Goal: Information Seeking & Learning: Find specific fact

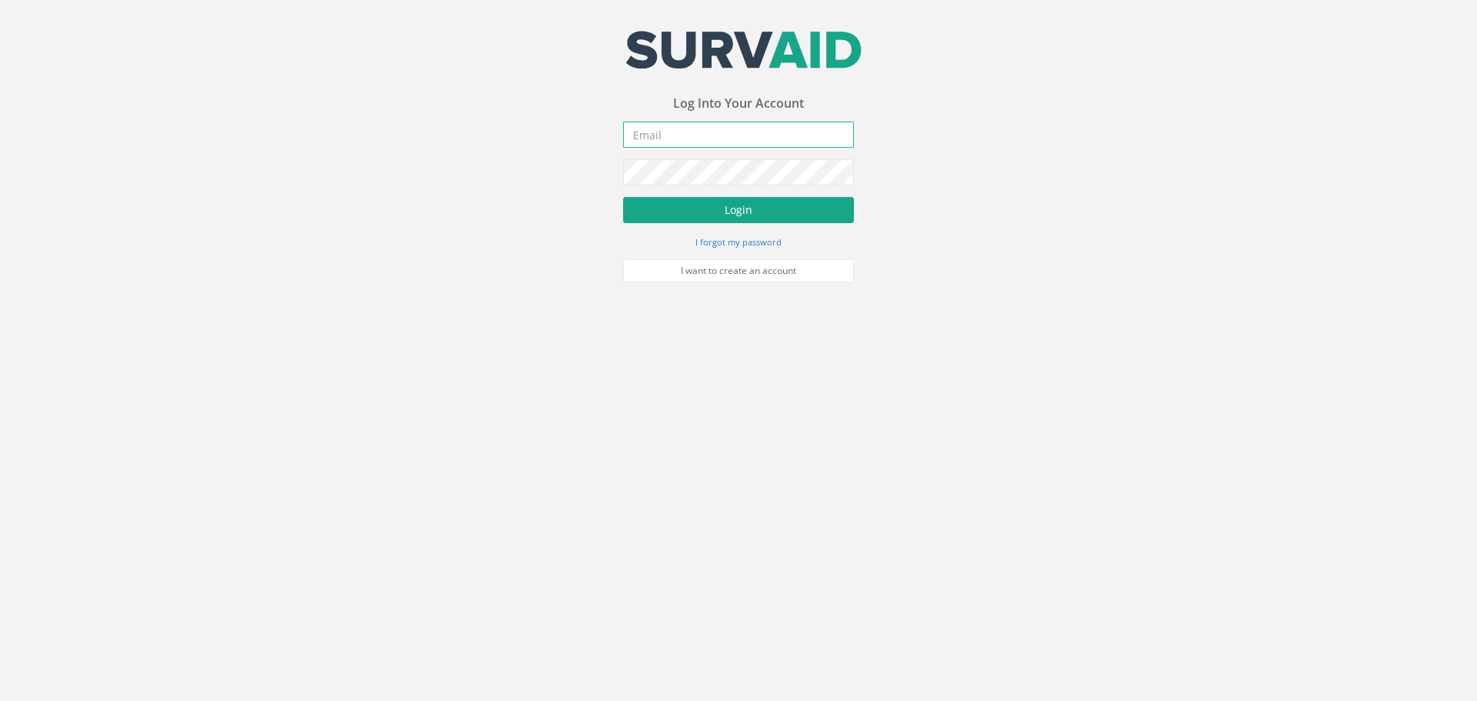
type input "[PERSON_NAME][EMAIL_ADDRESS][PERSON_NAME][DOMAIN_NAME]"
click at [694, 217] on button "Login" at bounding box center [738, 210] width 231 height 26
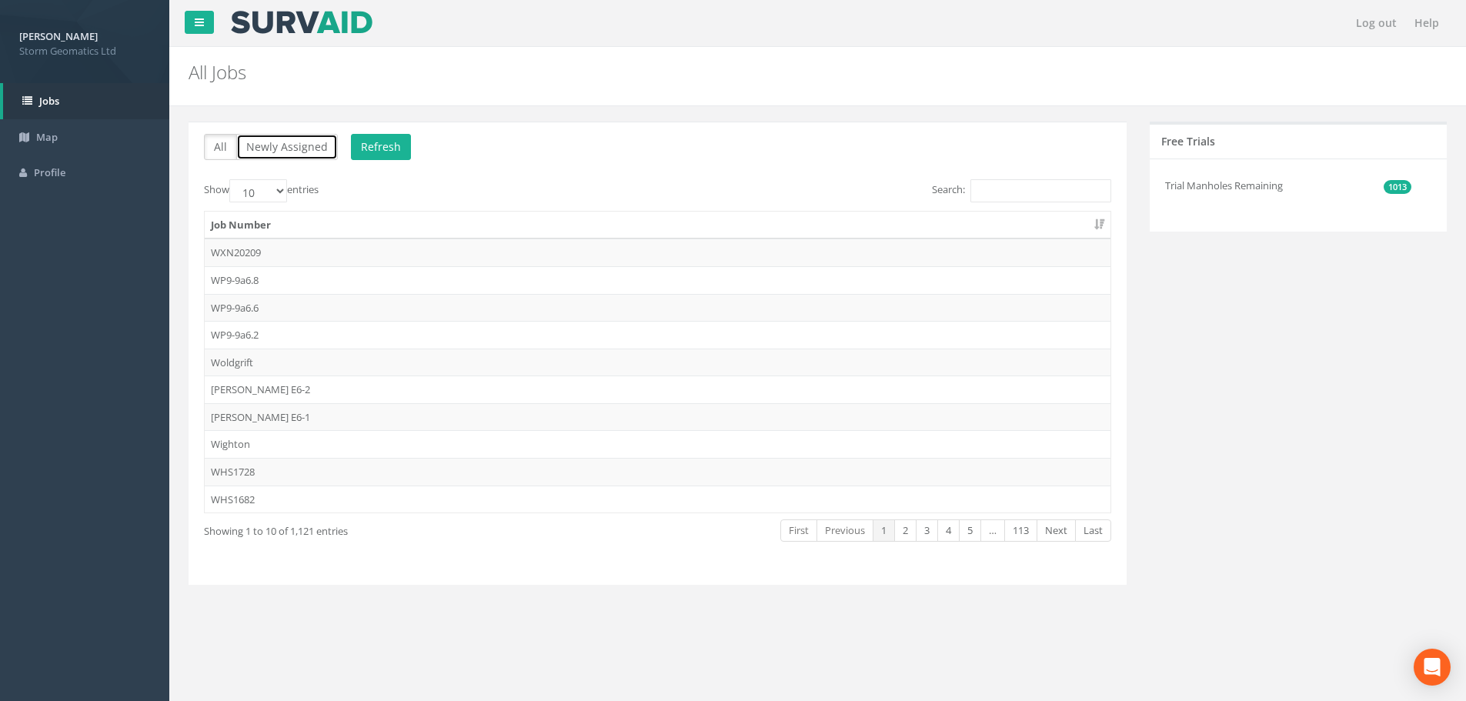
click at [296, 142] on button "Newly Assigned" at bounding box center [287, 147] width 102 height 26
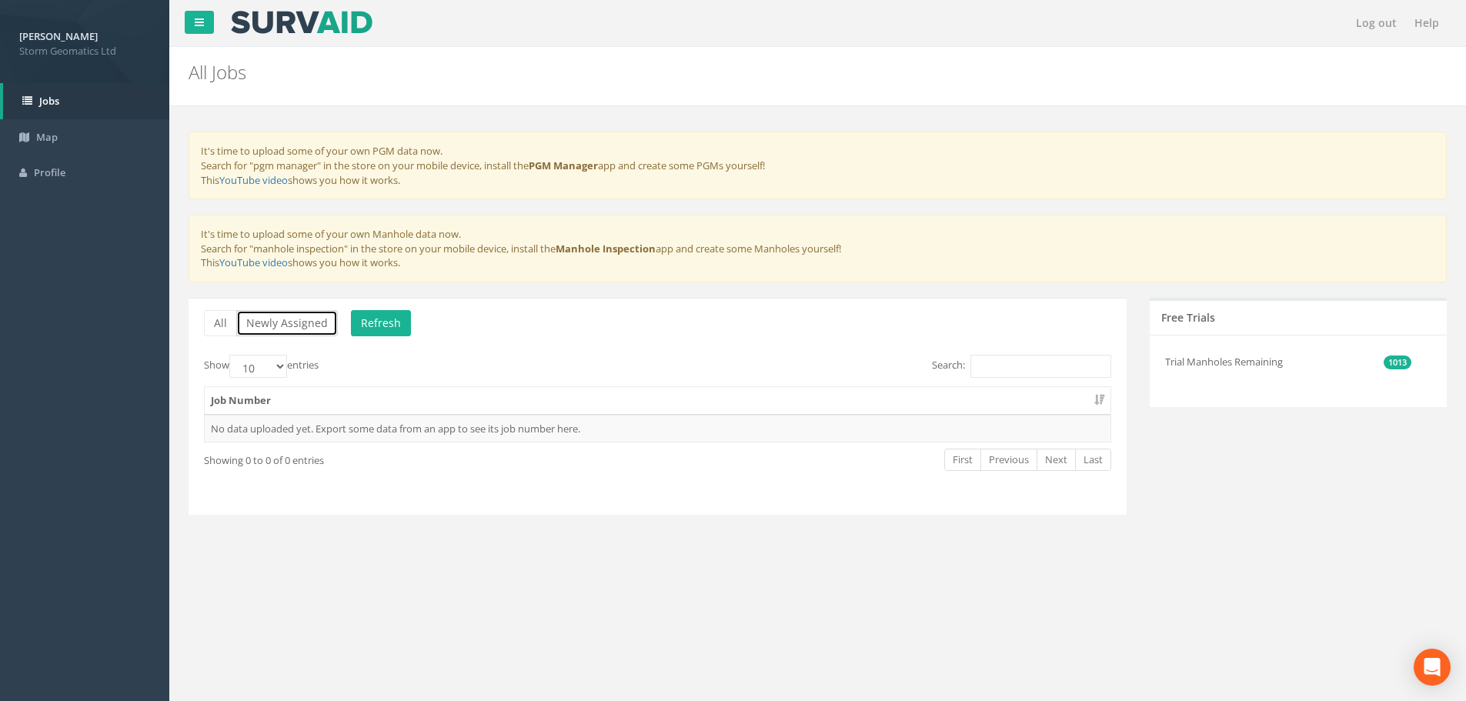
click at [302, 329] on button "Newly Assigned" at bounding box center [287, 323] width 102 height 26
drag, startPoint x: 252, startPoint y: 324, endPoint x: 238, endPoint y: 324, distance: 14.6
click at [252, 324] on button "Newly Assigned" at bounding box center [287, 323] width 102 height 26
click at [232, 323] on button "All" at bounding box center [220, 323] width 33 height 26
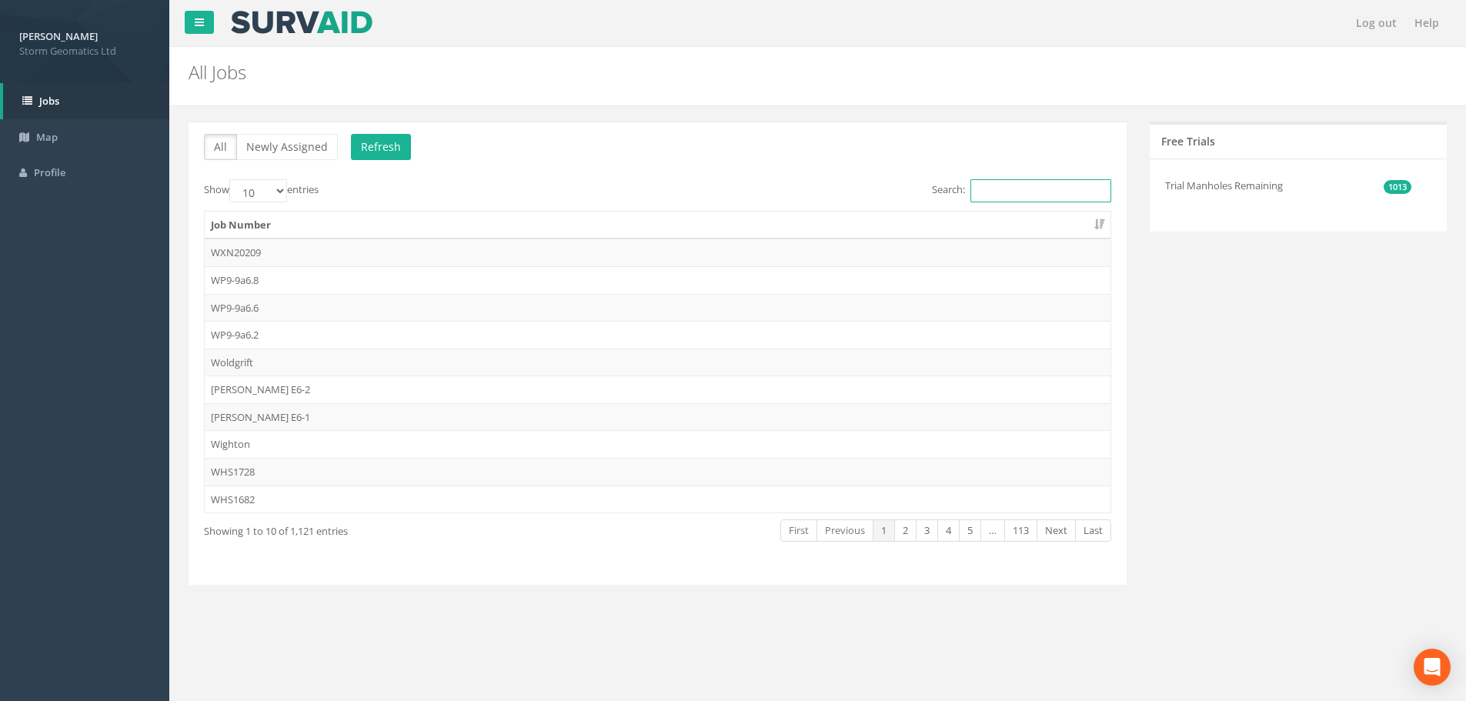
click at [1002, 185] on input "Search:" at bounding box center [1040, 190] width 141 height 23
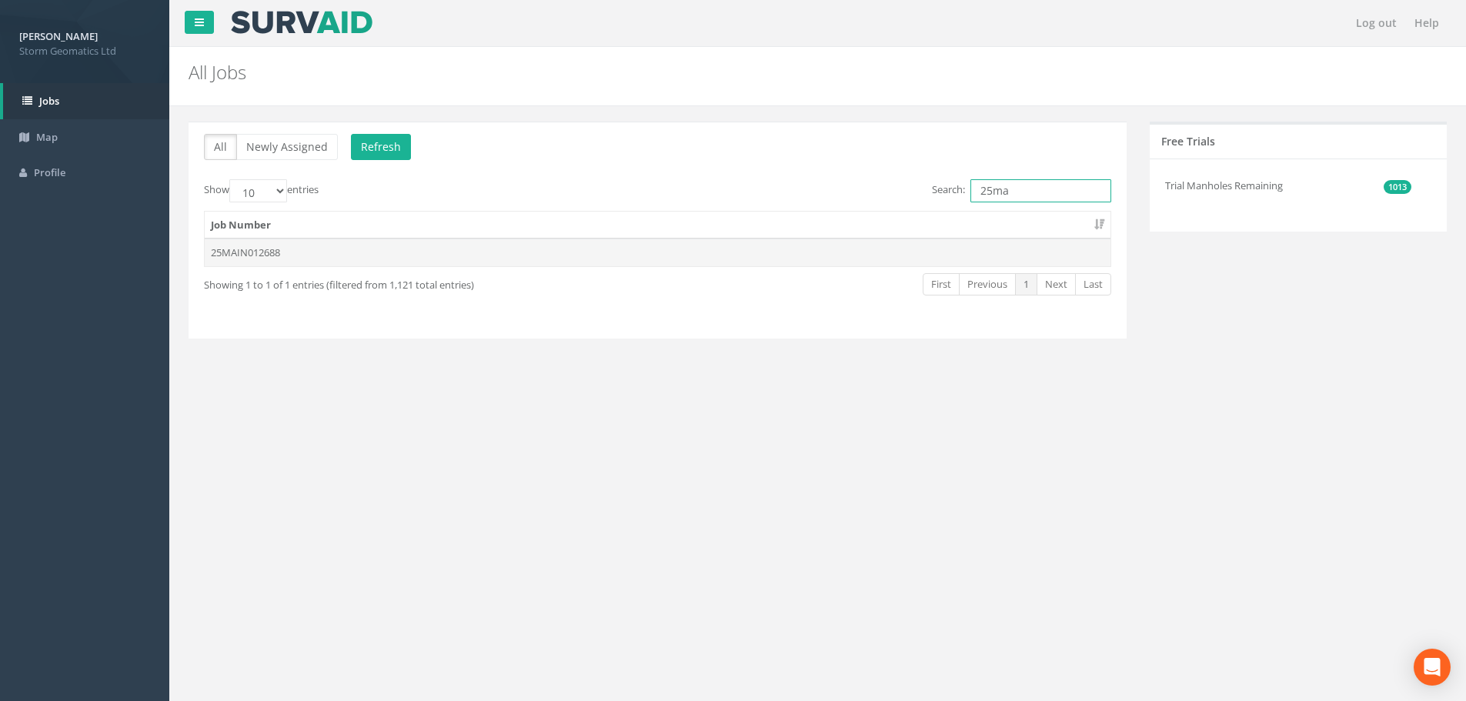
type input "25ma"
click at [432, 255] on td "25MAIN012688" at bounding box center [658, 253] width 906 height 28
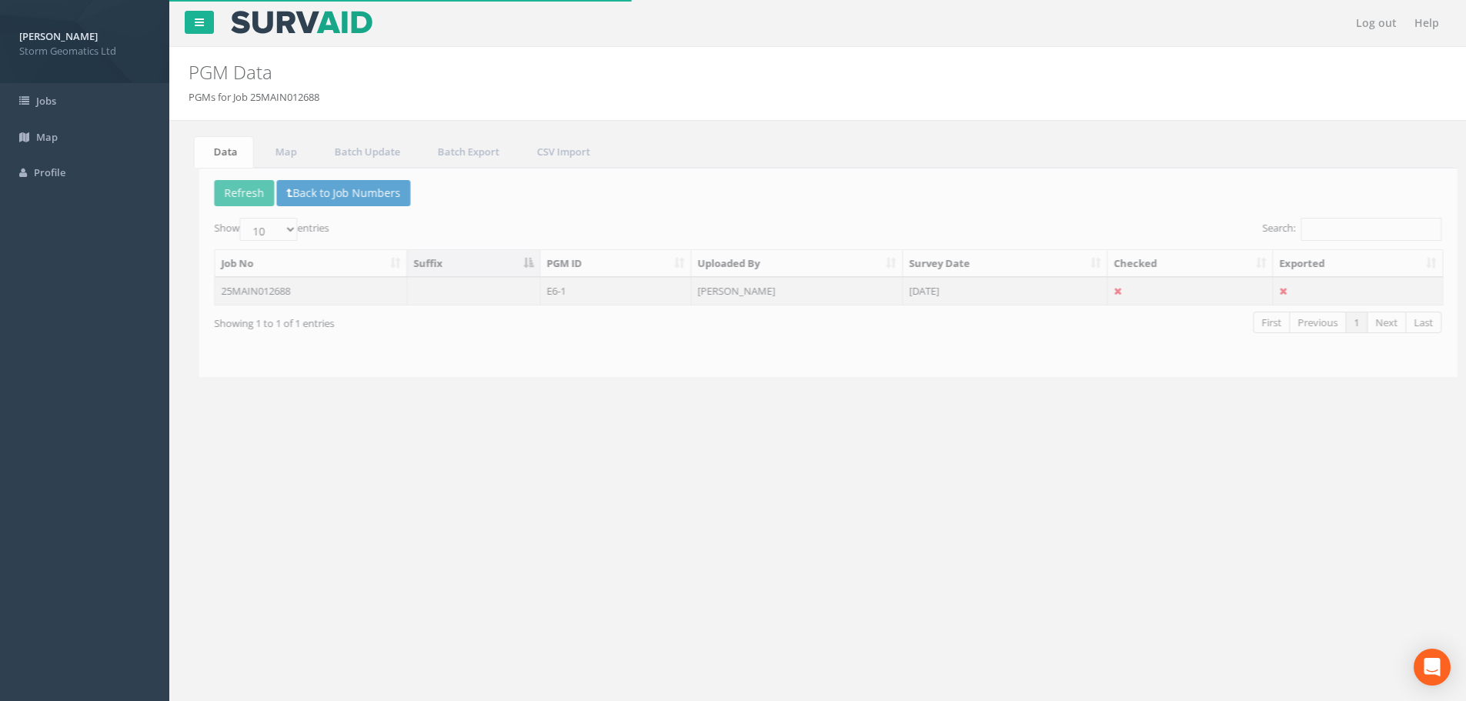
click at [740, 294] on td "[PERSON_NAME]" at bounding box center [787, 291] width 212 height 28
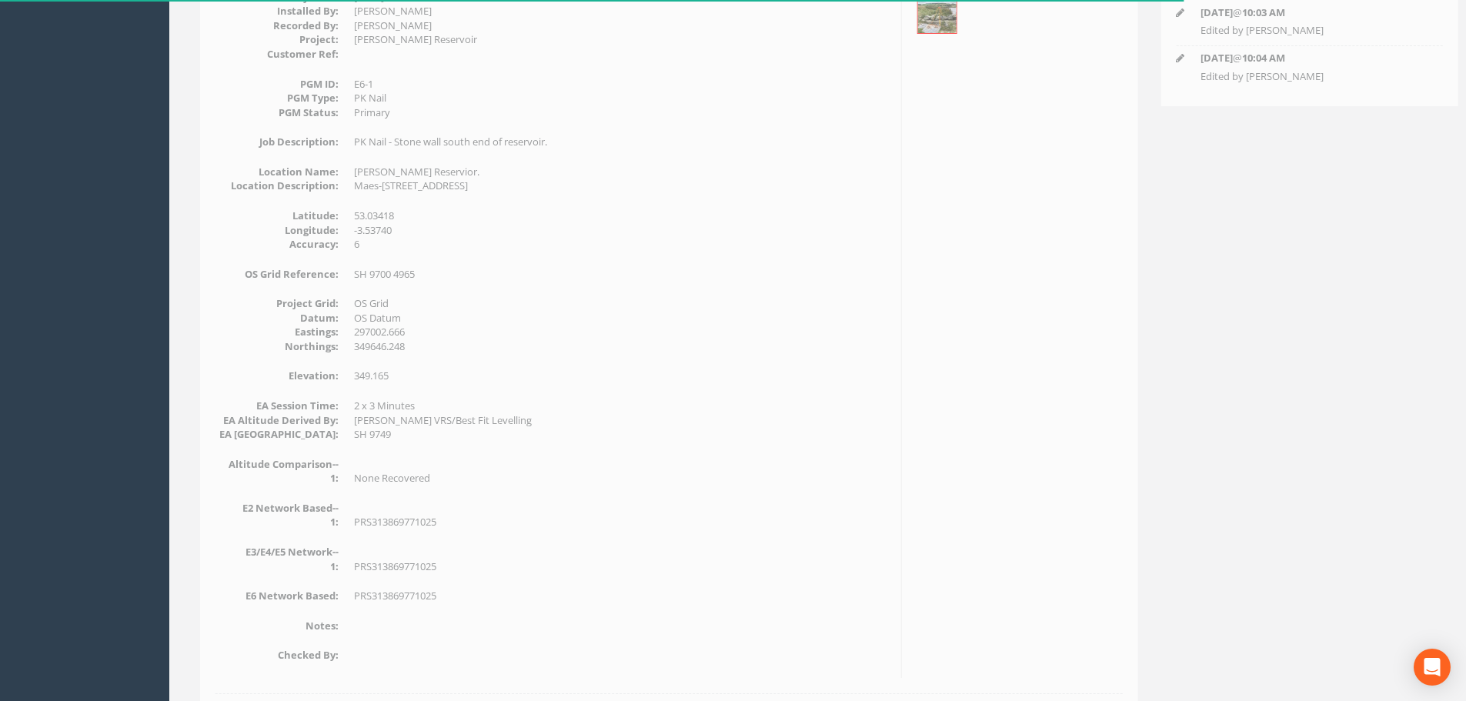
scroll to position [231, 0]
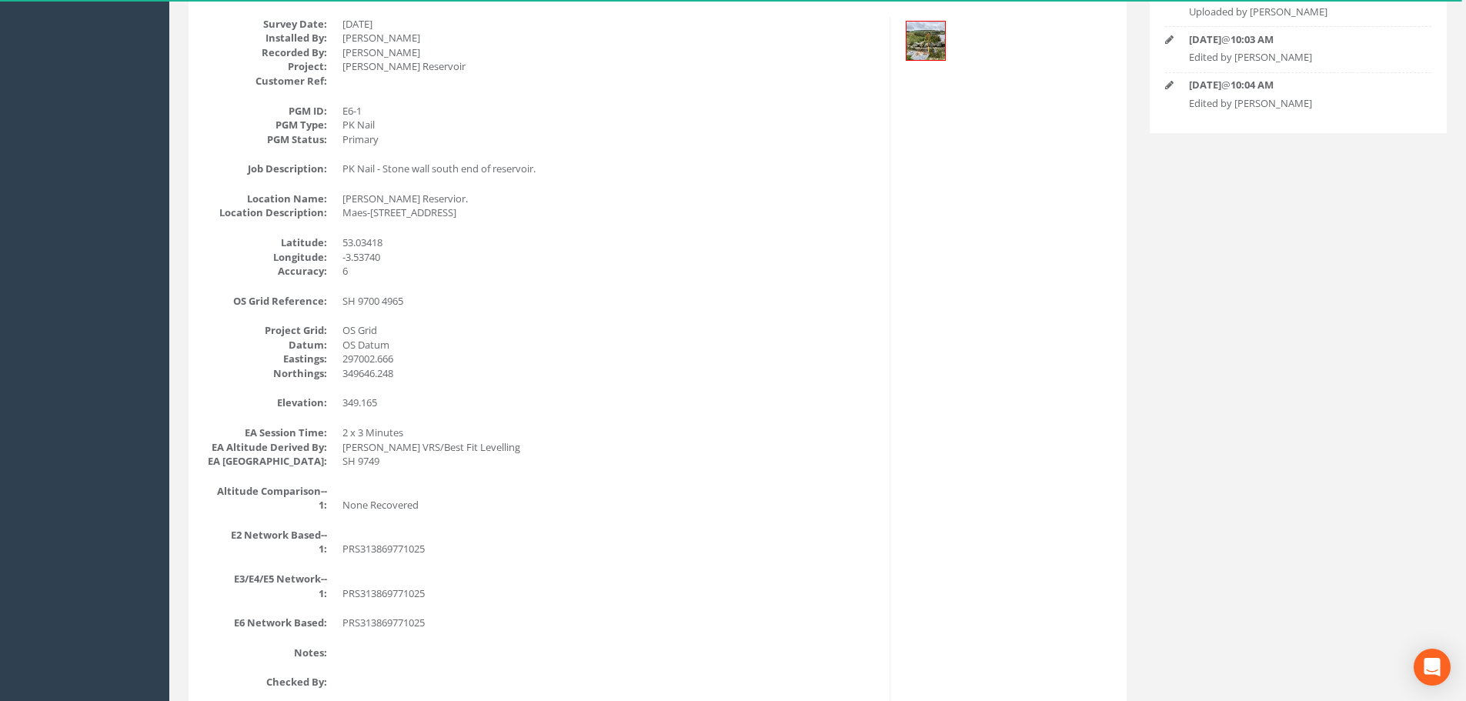
drag, startPoint x: 639, startPoint y: 212, endPoint x: 338, endPoint y: 215, distance: 300.9
click at [338, 215] on dl "Location Name: [PERSON_NAME] Reservior. Location Description: [PERSON_NAME], [G…" at bounding box center [541, 206] width 674 height 28
copy dd "Maes-[STREET_ADDRESS]"
click at [571, 221] on div "Survey Date: [DATE] Installed By: [PERSON_NAME] Recorded By: [PERSON_NAME] Proj…" at bounding box center [541, 361] width 698 height 688
drag, startPoint x: 513, startPoint y: 217, endPoint x: 629, endPoint y: 214, distance: 116.2
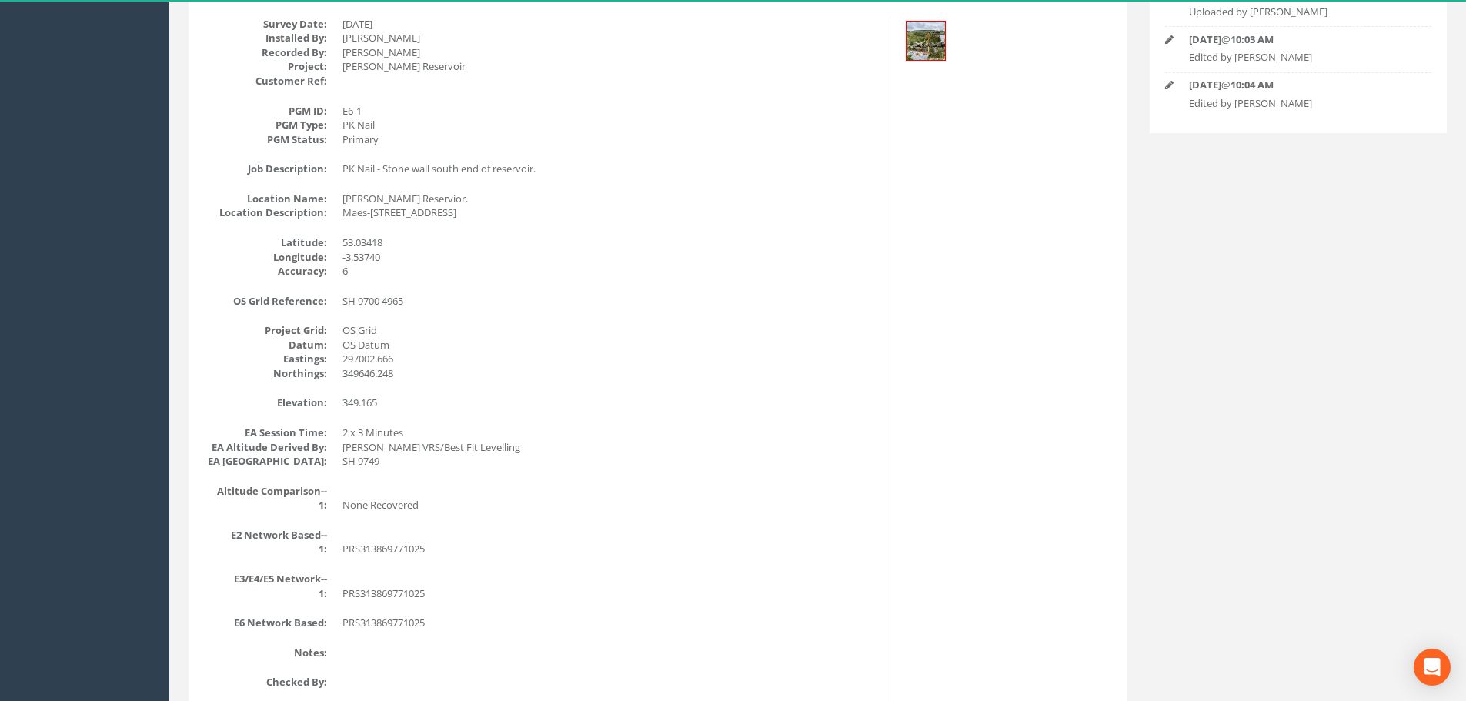
click at [629, 214] on dd "Maes-[STREET_ADDRESS]" at bounding box center [610, 212] width 536 height 15
copy dd "[STREET_ADDRESS]"
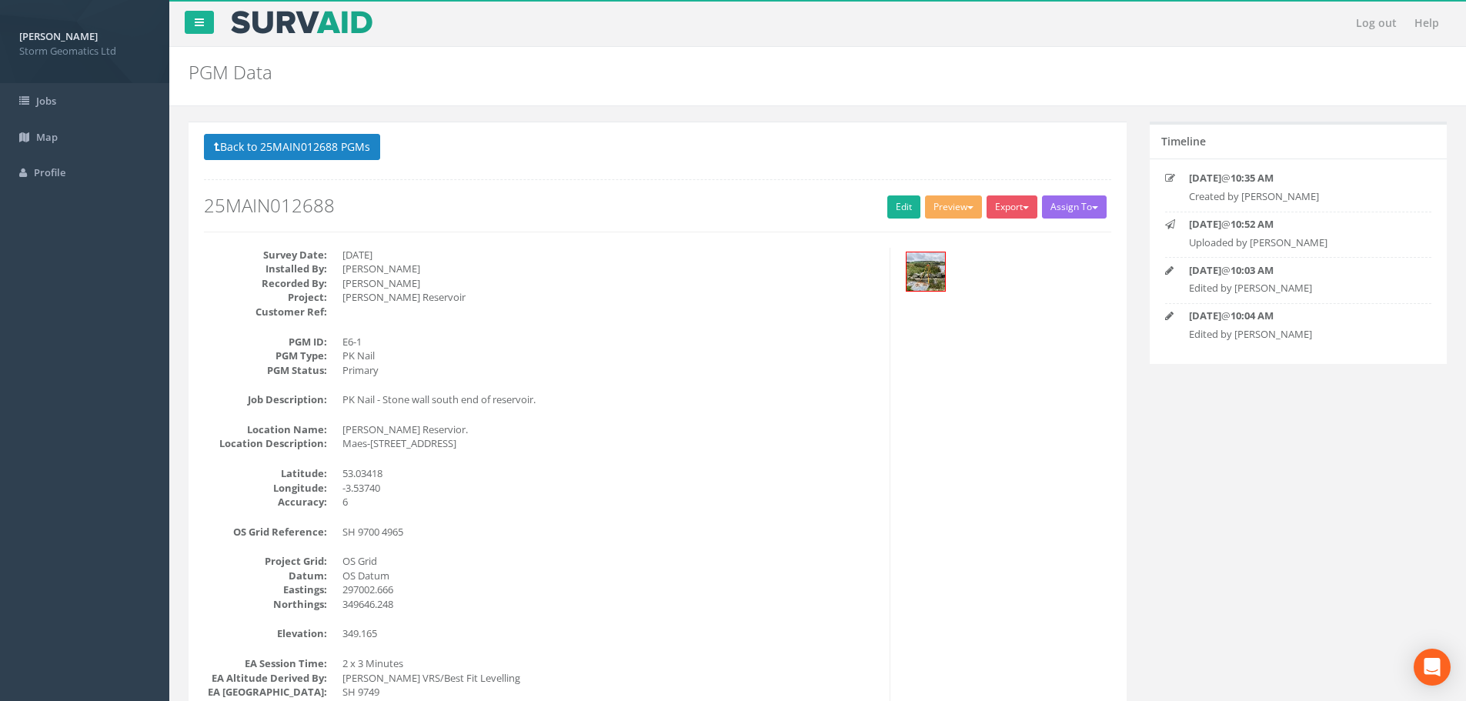
drag, startPoint x: 421, startPoint y: 229, endPoint x: 422, endPoint y: 242, distance: 13.9
click at [421, 229] on div "Back to 25MAIN012688 PGMs Back to Map Assign To No Companies Added Export Storm…" at bounding box center [657, 183] width 907 height 98
drag, startPoint x: 351, startPoint y: 208, endPoint x: 207, endPoint y: 203, distance: 144.0
click at [207, 203] on h2 "25MAIN012688" at bounding box center [657, 205] width 907 height 20
copy h2 "25MAIN012688"
